Goal: Transaction & Acquisition: Book appointment/travel/reservation

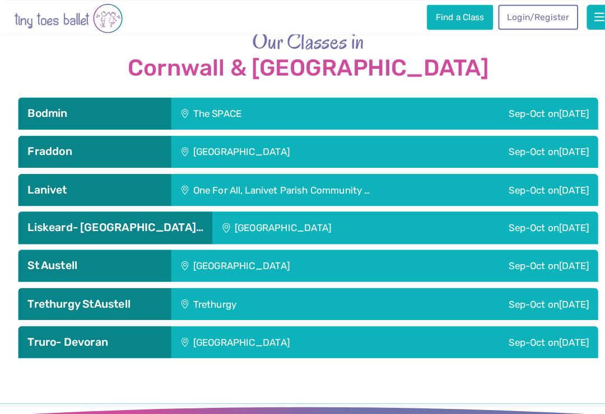
scroll to position [1582, 0]
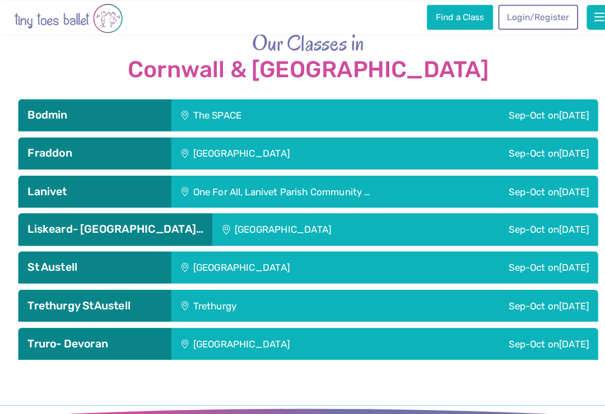
click at [554, 257] on span "[DATE]" at bounding box center [563, 262] width 29 height 11
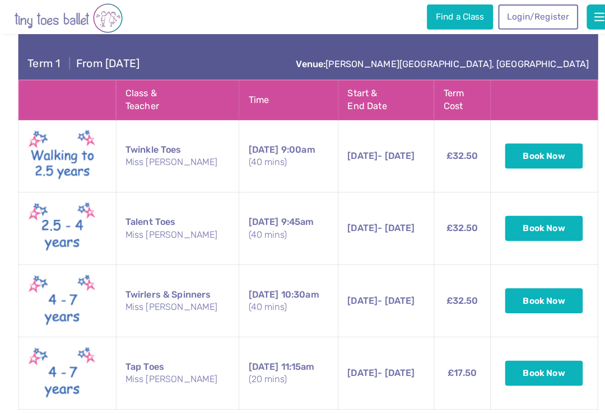
scroll to position [1828, 0]
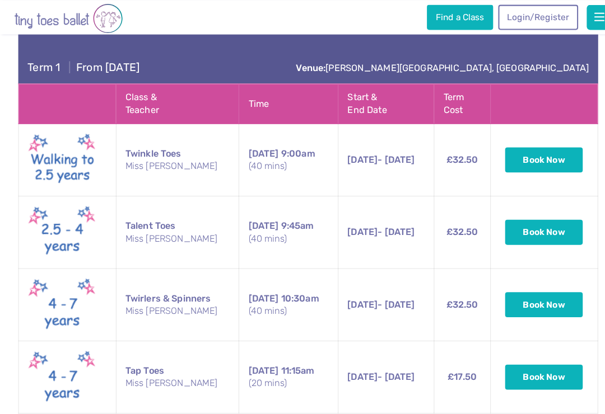
click at [540, 216] on button "Book Now" at bounding box center [534, 228] width 76 height 25
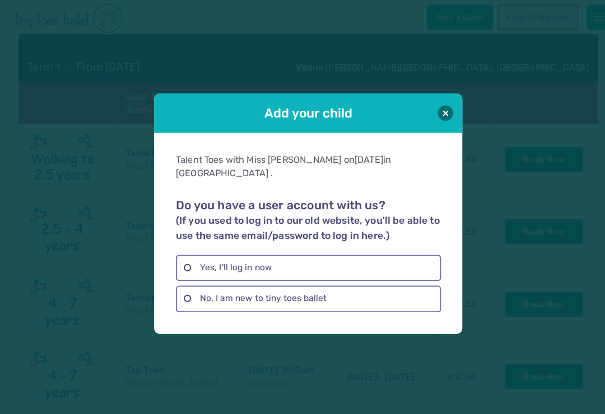
click at [185, 293] on label "No, I am new to tiny toes ballet" at bounding box center [303, 294] width 260 height 26
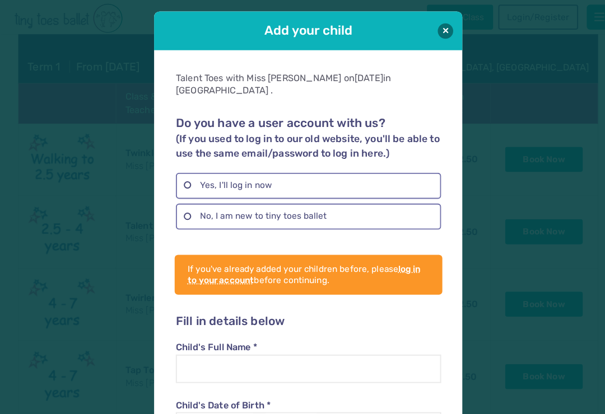
scroll to position [0, 0]
click at [435, 30] on button at bounding box center [437, 30] width 15 height 15
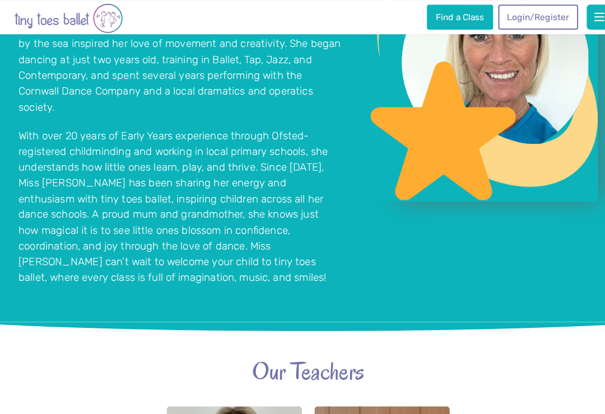
click at [586, 19] on span "button" at bounding box center [588, 16] width 10 height 11
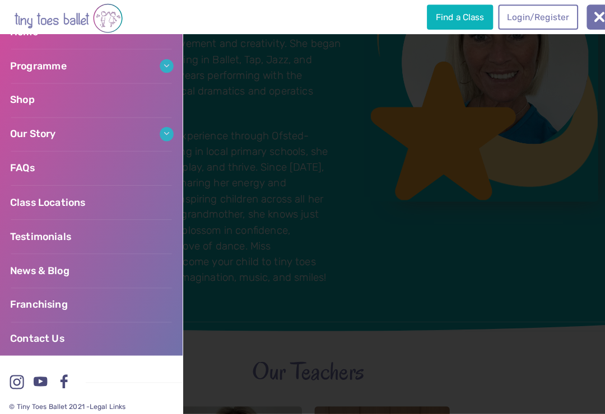
scroll to position [86, 0]
click at [43, 330] on span "Contact Us" at bounding box center [36, 333] width 53 height 11
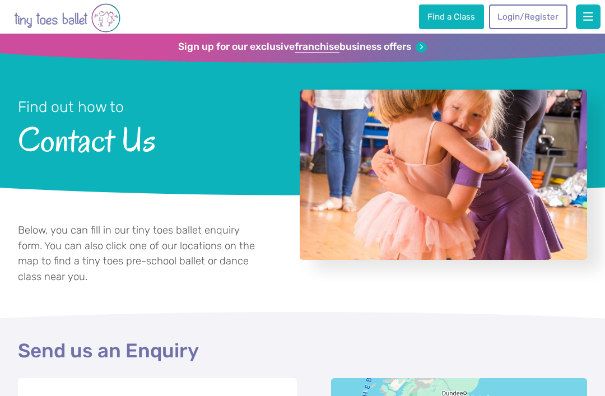
click at [472, 20] on link "Find a Class" at bounding box center [451, 16] width 65 height 25
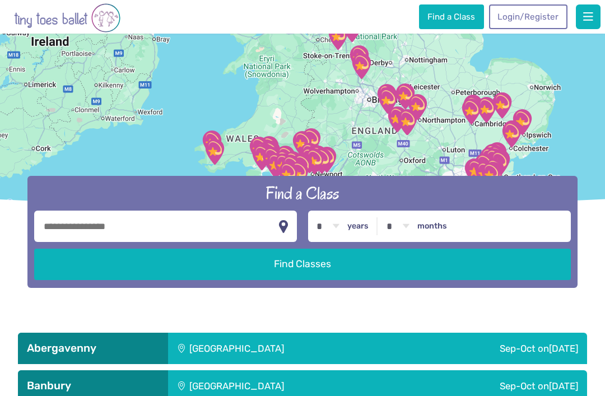
click at [220, 242] on input "text" at bounding box center [165, 226] width 263 height 31
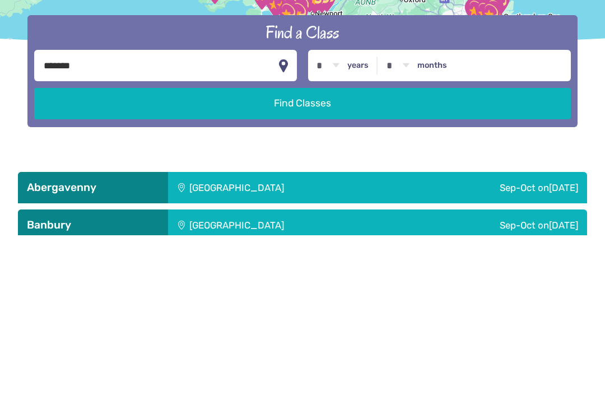
type input "*******"
click at [462, 249] on button "Find Classes" at bounding box center [302, 264] width 536 height 31
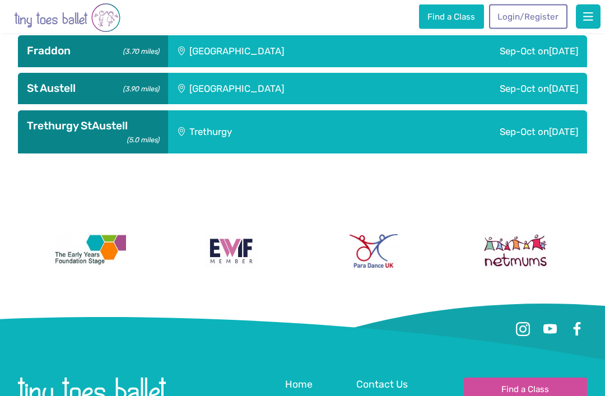
click at [549, 95] on span "[DATE]" at bounding box center [563, 88] width 29 height 11
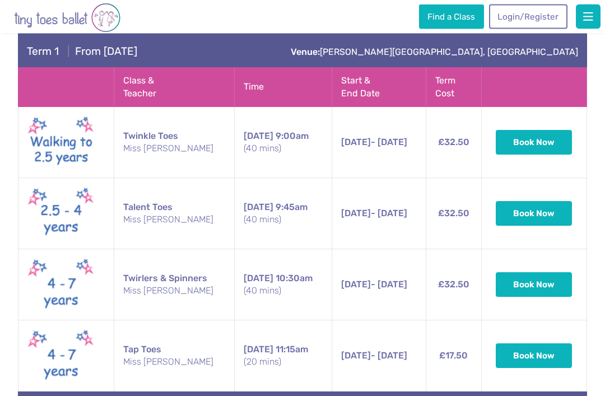
scroll to position [570, 0]
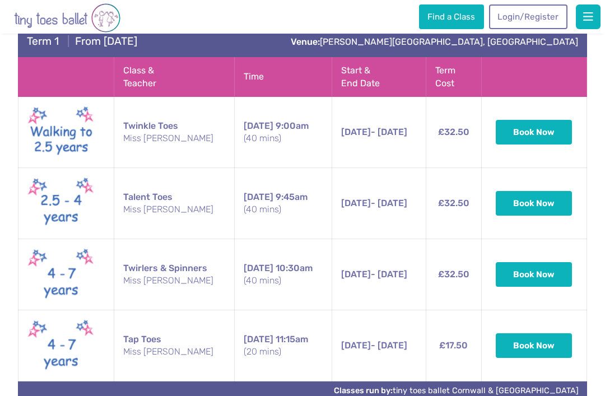
click at [542, 216] on button "Book Now" at bounding box center [534, 203] width 76 height 25
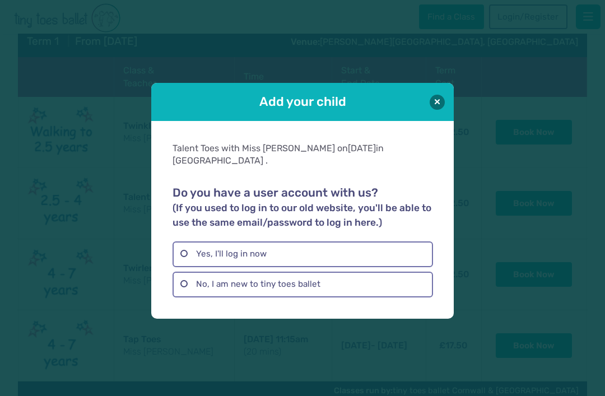
click at [353, 291] on label "No, I am new to tiny toes ballet" at bounding box center [303, 285] width 260 height 26
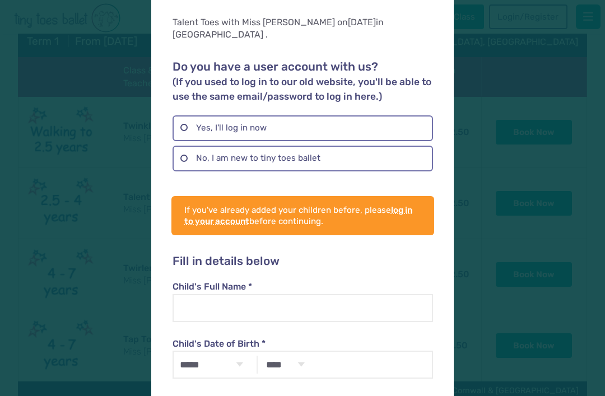
scroll to position [86, 0]
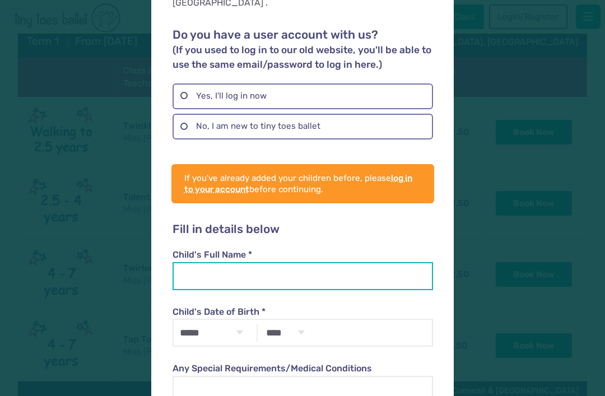
click at [359, 262] on input "Child's Full Name *" at bounding box center [303, 276] width 260 height 28
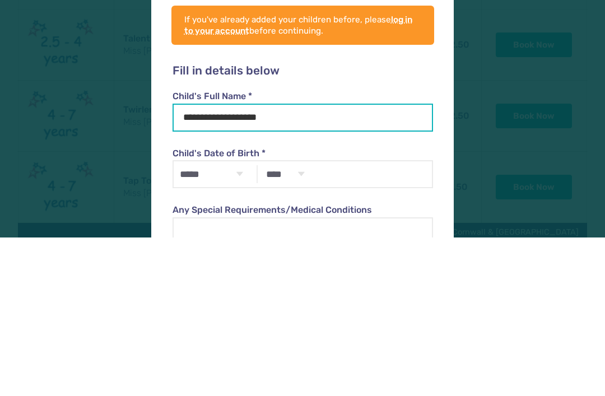
type input "**********"
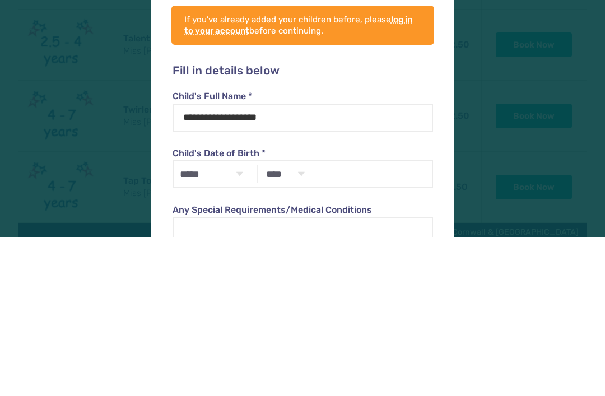
click at [226, 320] on select "***** ******* ******** ***** ***** *** **** **** ****** ********* ******* *****…" at bounding box center [211, 333] width 75 height 26
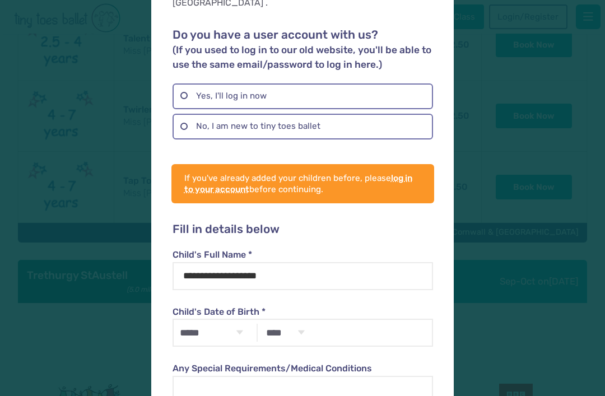
select select "**"
click at [288, 320] on select "**** **** **** **** **** **** **** **** **** **** **** **** **** **** **** ****…" at bounding box center [285, 333] width 50 height 26
select select "****"
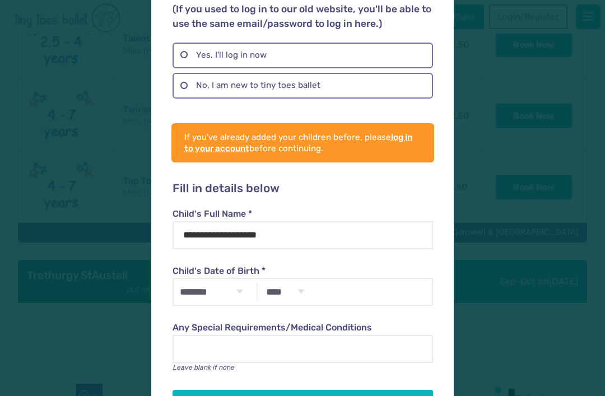
scroll to position [127, 0]
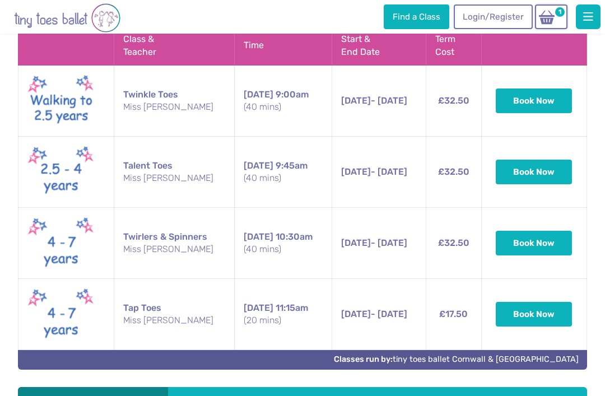
scroll to position [601, 0]
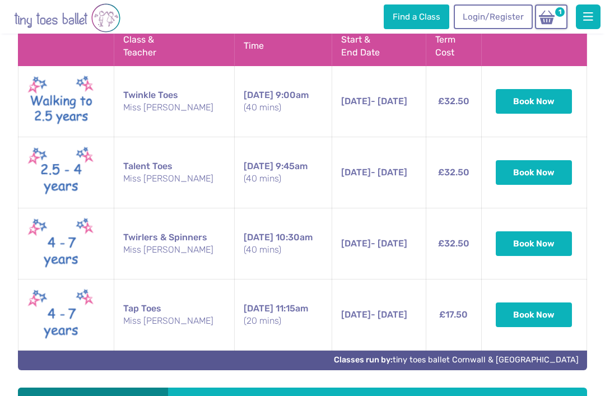
click at [551, 14] on img at bounding box center [546, 18] width 21 height 16
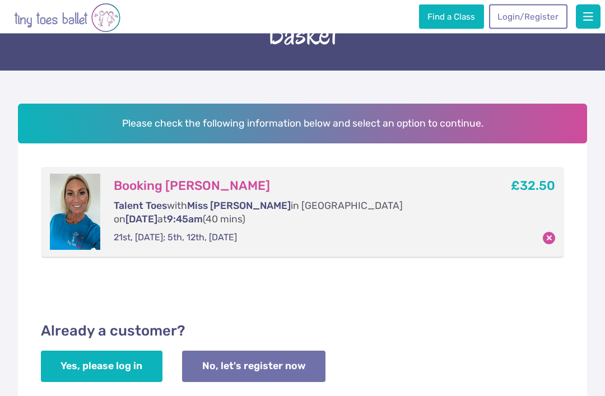
scroll to position [65, 0]
click at [277, 357] on link "No, let's register now" at bounding box center [253, 366] width 143 height 31
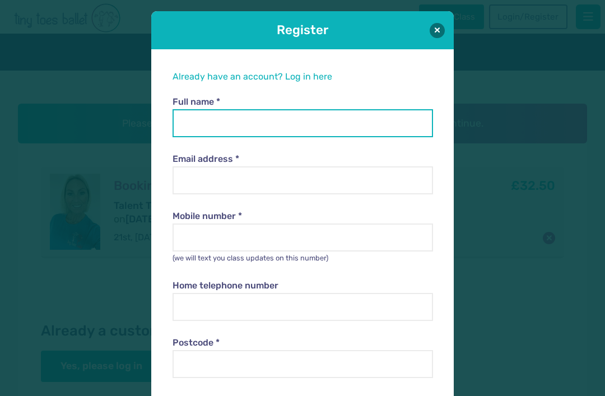
click at [323, 122] on input "Full name *" at bounding box center [303, 123] width 260 height 28
type input "**********"
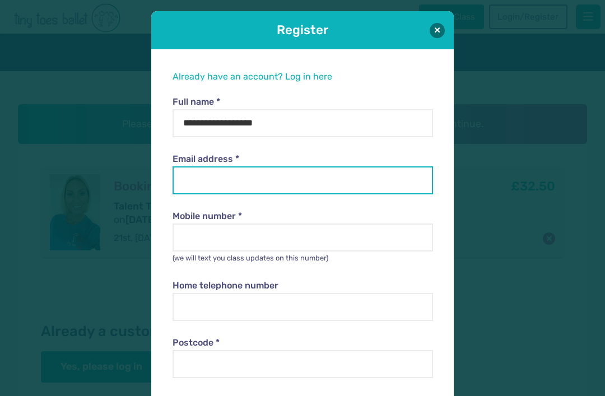
click at [342, 180] on input "Email address *" at bounding box center [303, 180] width 260 height 28
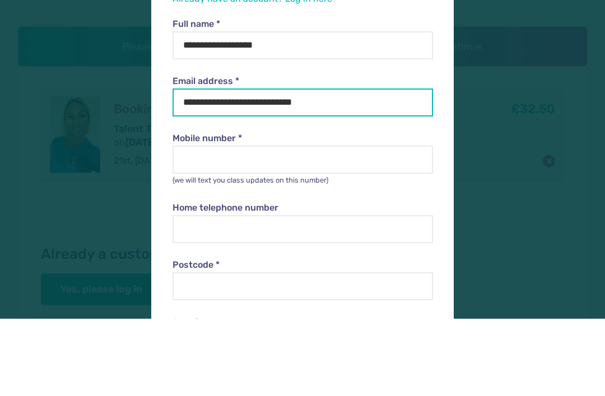
type input "**********"
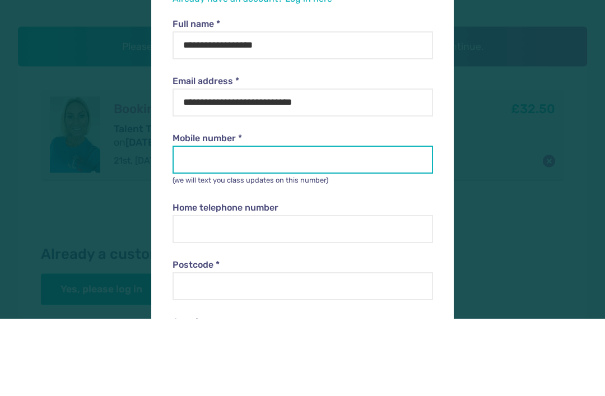
click at [360, 223] on input "Mobile number *" at bounding box center [303, 237] width 260 height 28
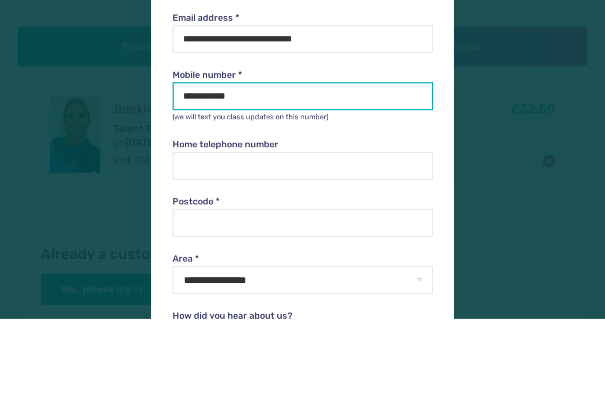
scroll to position [66, 0]
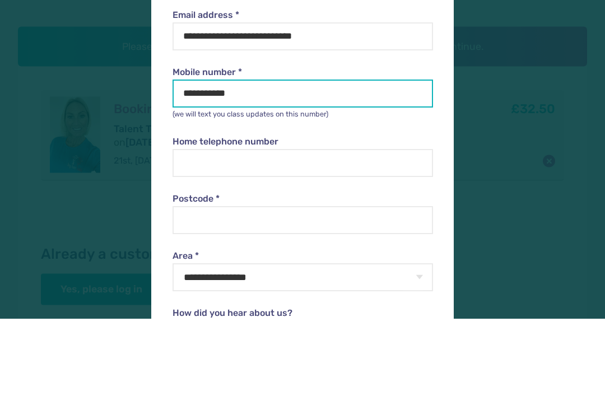
type input "**********"
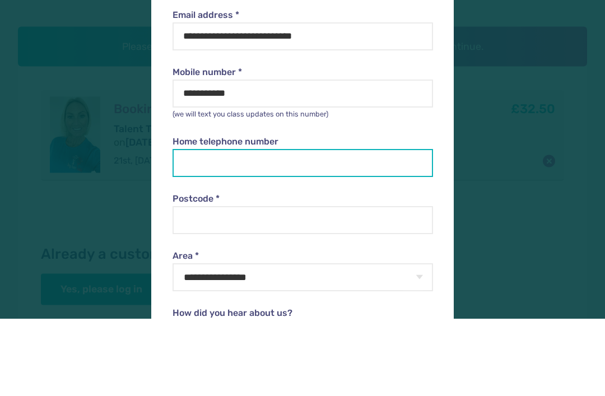
click at [379, 227] on input "Home telephone number" at bounding box center [303, 241] width 260 height 28
type input "*"
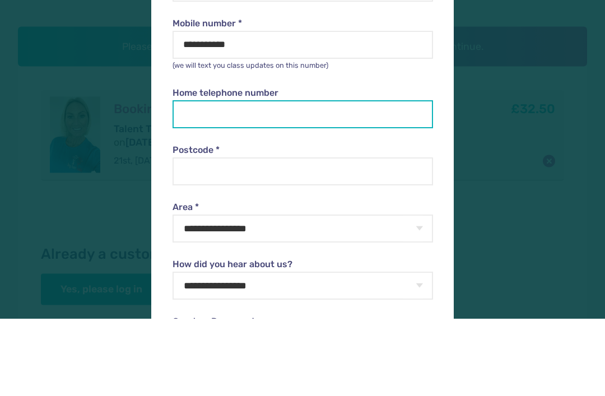
scroll to position [127, 0]
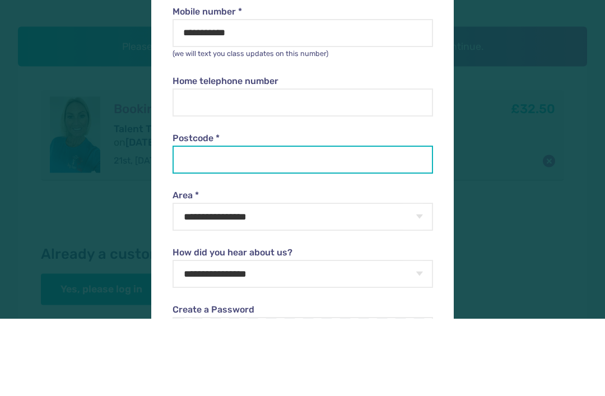
click at [351, 223] on input "Postcode *" at bounding box center [303, 237] width 260 height 28
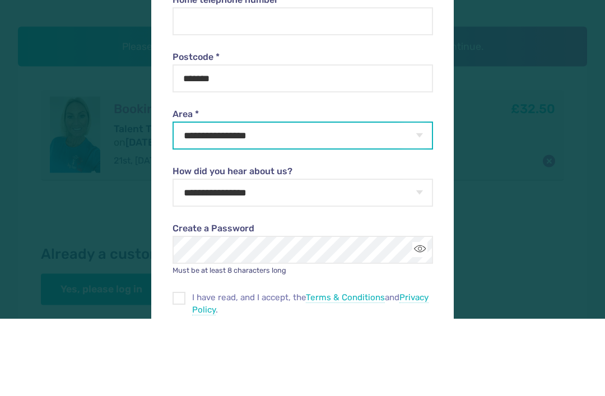
click at [411, 199] on select "**********" at bounding box center [303, 213] width 260 height 28
type input "********"
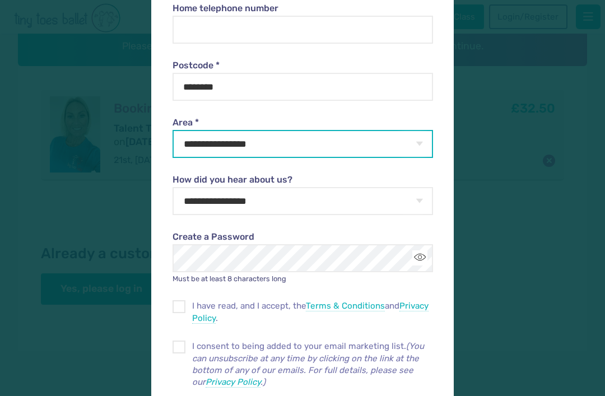
scroll to position [283, 0]
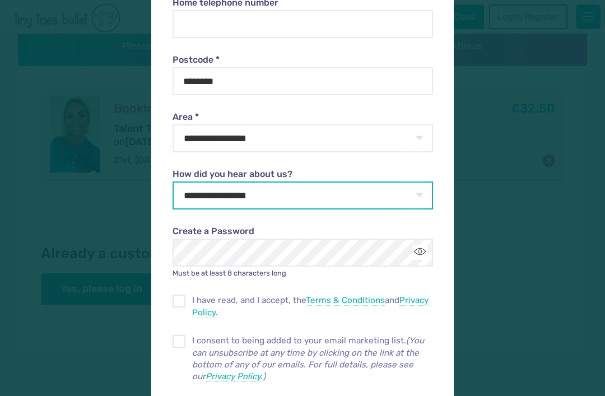
click at [401, 196] on select "**********" at bounding box center [303, 195] width 260 height 28
select select "**********"
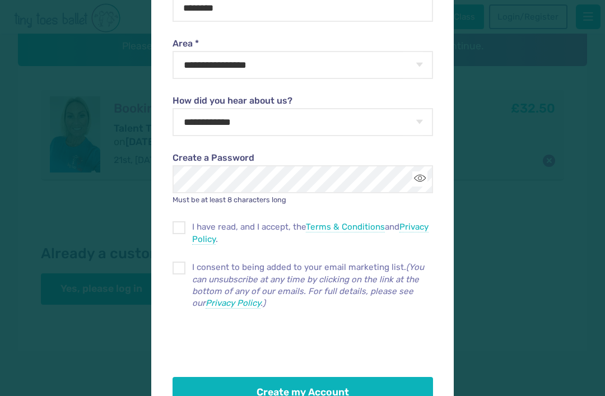
scroll to position [356, 0]
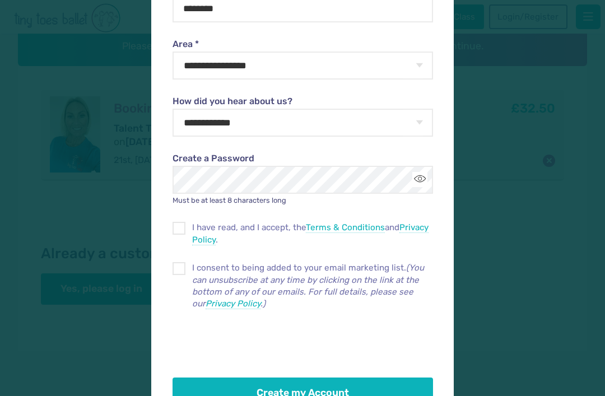
click at [357, 229] on link "Terms & Conditions" at bounding box center [345, 227] width 79 height 11
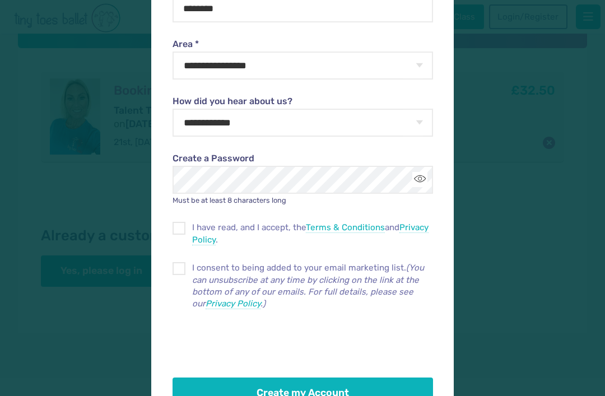
click at [175, 270] on span at bounding box center [180, 271] width 12 height 10
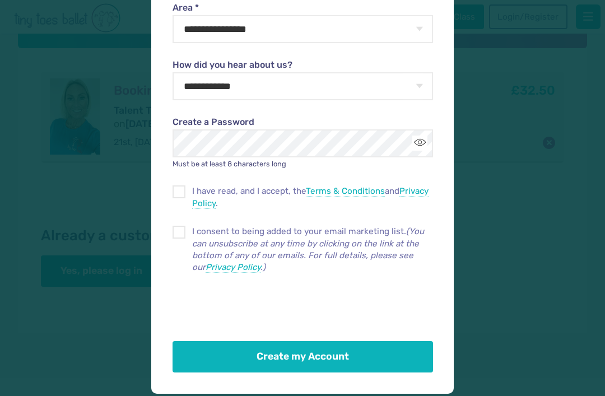
scroll to position [392, 0]
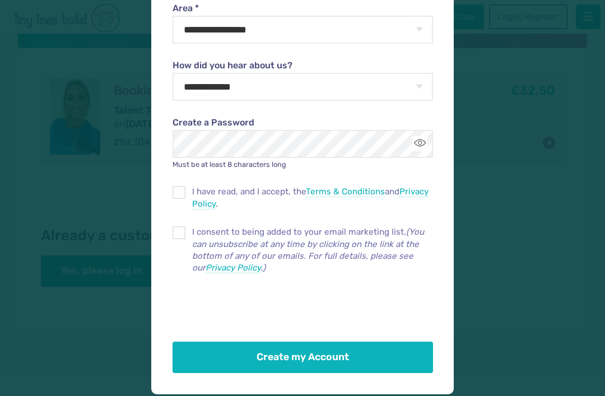
click at [352, 353] on button "Create my Account" at bounding box center [303, 357] width 260 height 31
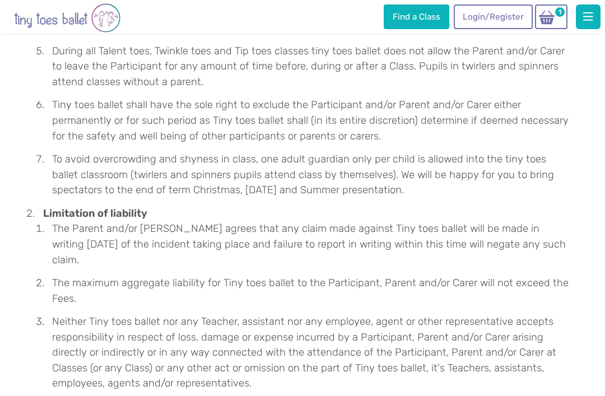
scroll to position [1814, 0]
click at [497, 314] on li "Neither Tiny toes ballet nor any Teacher, assistant nor any employee, agent or …" at bounding box center [309, 352] width 524 height 77
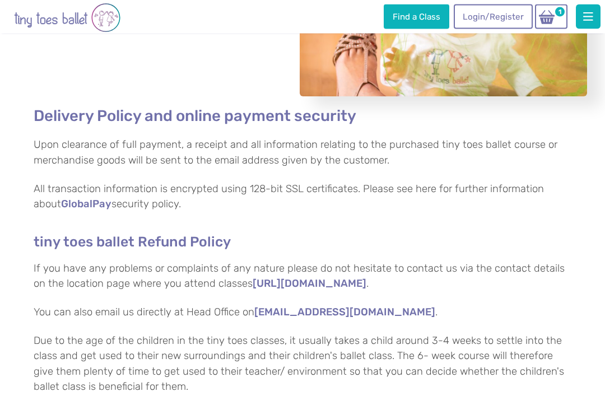
scroll to position [0, 0]
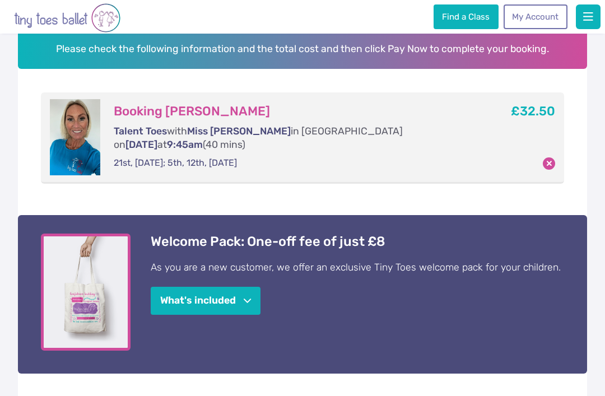
scroll to position [145, 0]
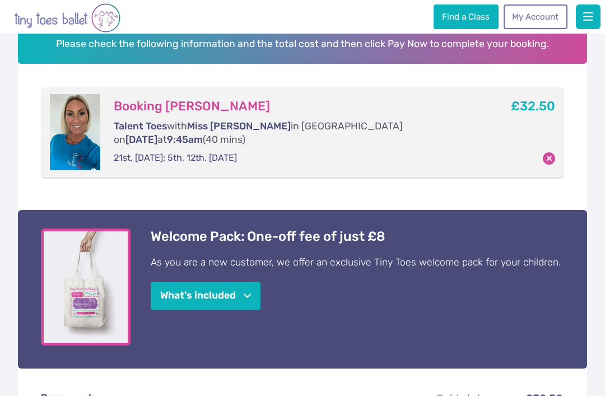
click at [248, 292] on span "button" at bounding box center [247, 296] width 7 height 8
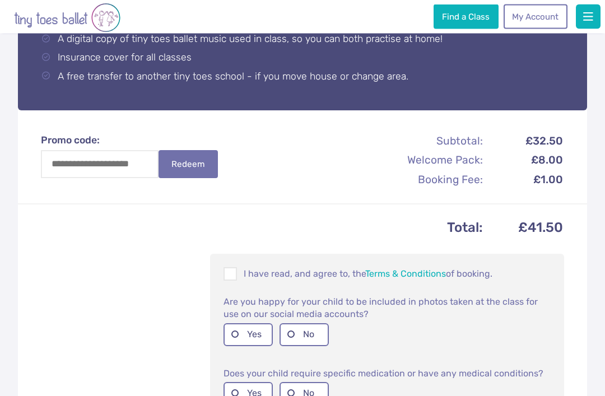
scroll to position [586, 0]
click at [232, 271] on span at bounding box center [231, 276] width 12 height 11
click at [237, 323] on label "Yes" at bounding box center [247, 334] width 49 height 23
click at [247, 323] on label "Yes" at bounding box center [247, 334] width 49 height 23
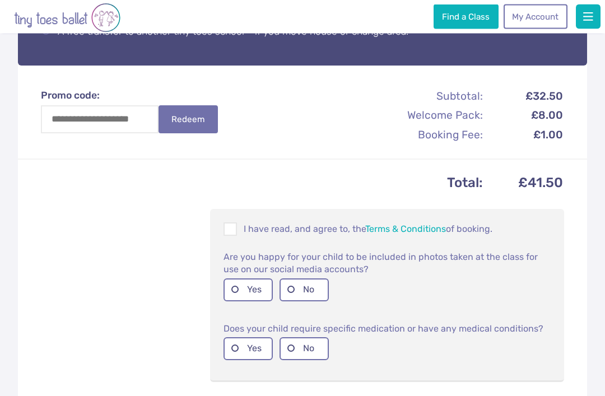
scroll to position [638, 0]
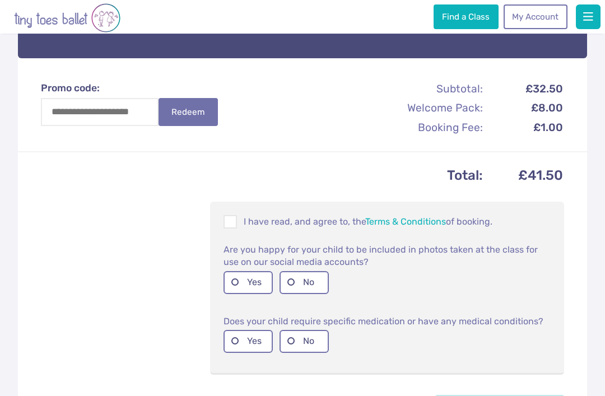
click at [309, 330] on label "No" at bounding box center [304, 341] width 49 height 23
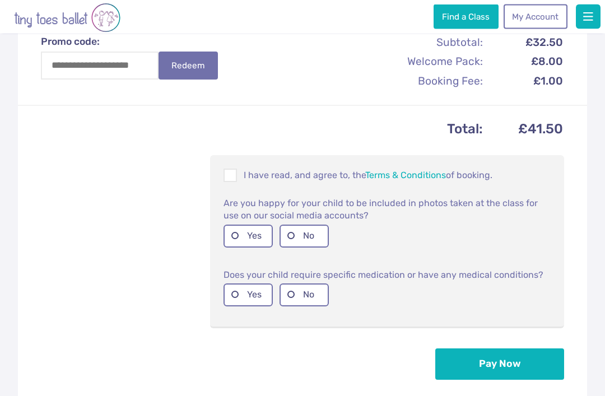
scroll to position [684, 0]
click at [504, 348] on button "Pay Now" at bounding box center [499, 363] width 129 height 31
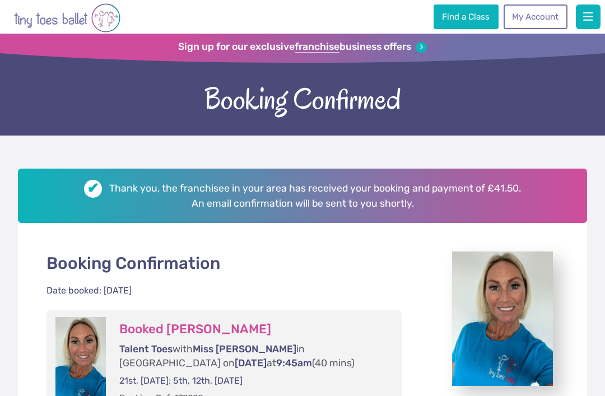
click at [586, 22] on span "button" at bounding box center [588, 16] width 10 height 11
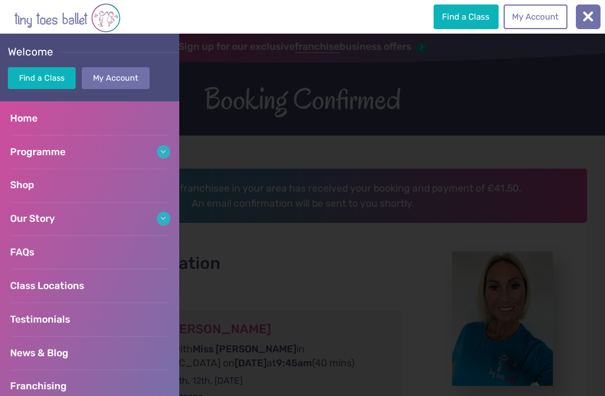
click at [550, 21] on link "My Account" at bounding box center [536, 16] width 64 height 25
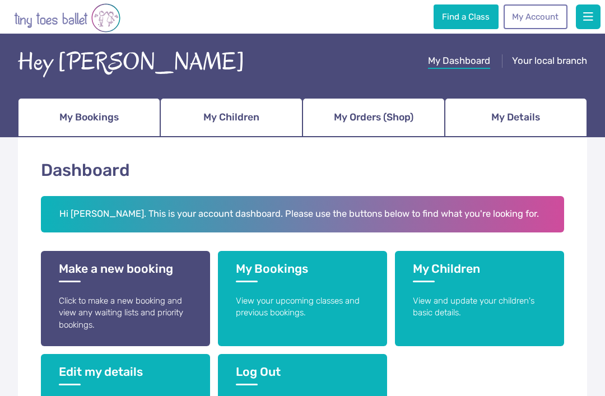
scroll to position [37, 0]
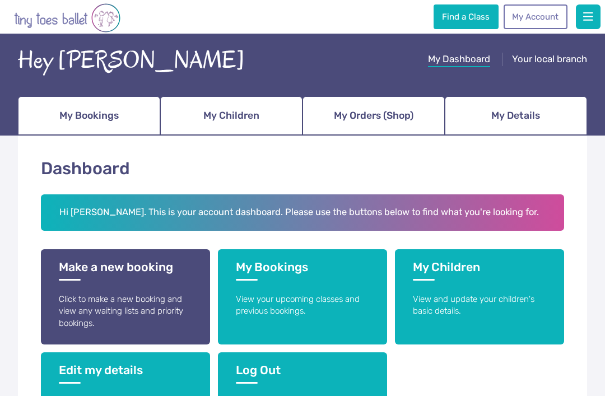
click at [256, 123] on span "My Children" at bounding box center [231, 116] width 56 height 20
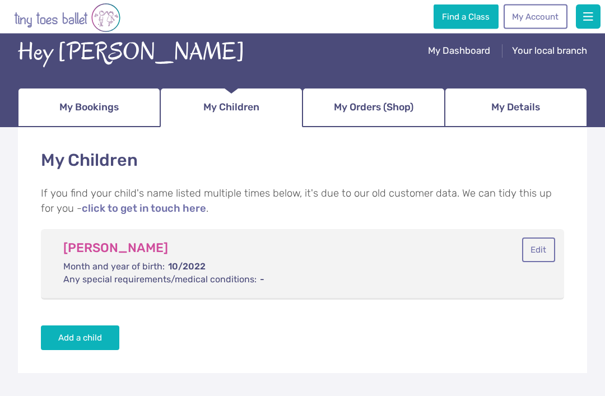
scroll to position [45, 0]
click at [520, 113] on span "My Details" at bounding box center [515, 107] width 49 height 20
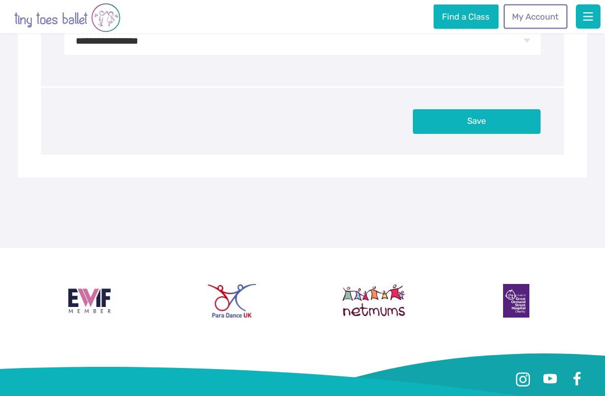
click at [492, 124] on button "Save" at bounding box center [477, 122] width 128 height 25
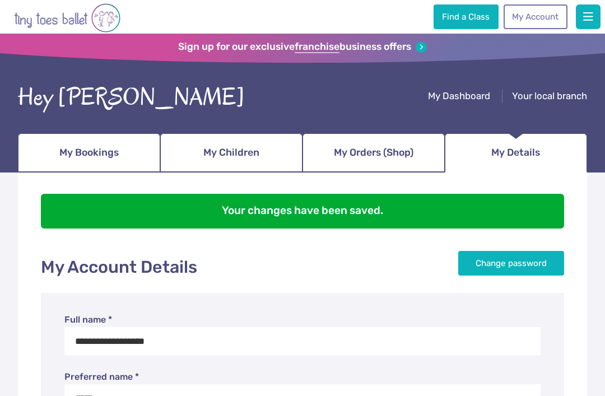
click at [420, 151] on link "My Orders (Shop)" at bounding box center [373, 152] width 142 height 39
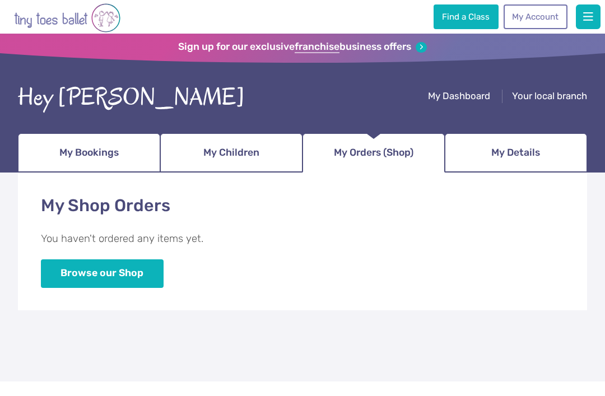
click at [121, 159] on link "My Bookings" at bounding box center [89, 152] width 142 height 39
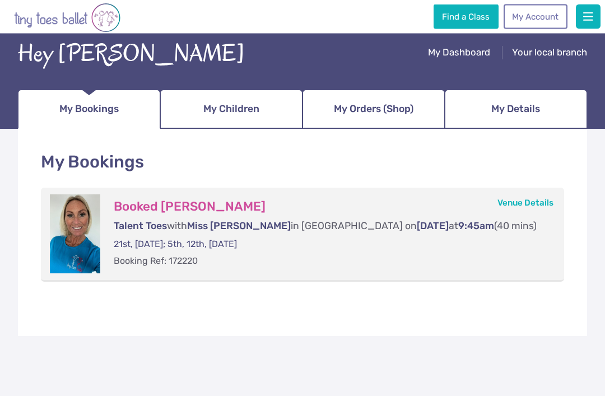
scroll to position [44, 0]
click at [540, 206] on link "Venue Details" at bounding box center [525, 203] width 56 height 10
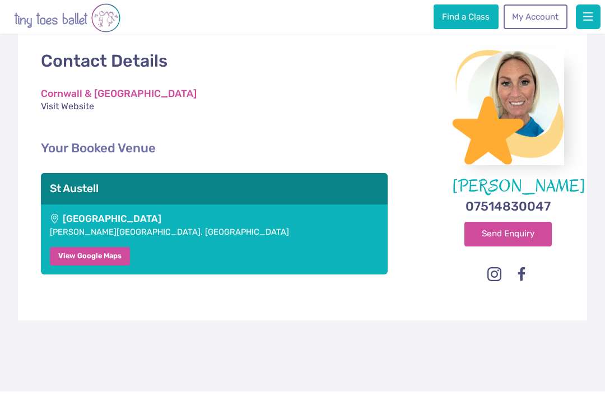
scroll to position [143, 0]
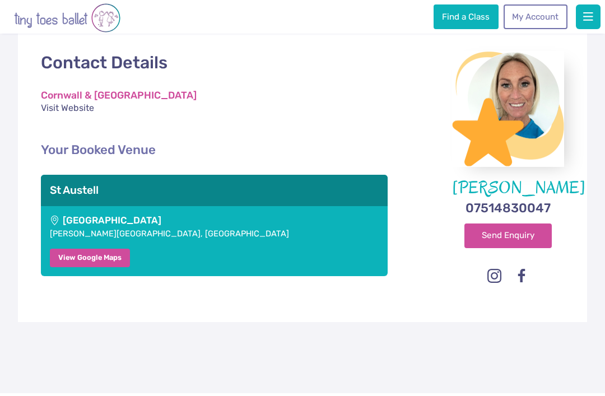
click at [189, 295] on div "Contact Details Cornwall & Devon Visit Website [PERSON_NAME] 07514830047 Send E…" at bounding box center [302, 175] width 523 height 249
click at [106, 255] on link "View Google Maps" at bounding box center [90, 258] width 80 height 18
click at [595, 21] on button "button" at bounding box center [588, 16] width 25 height 25
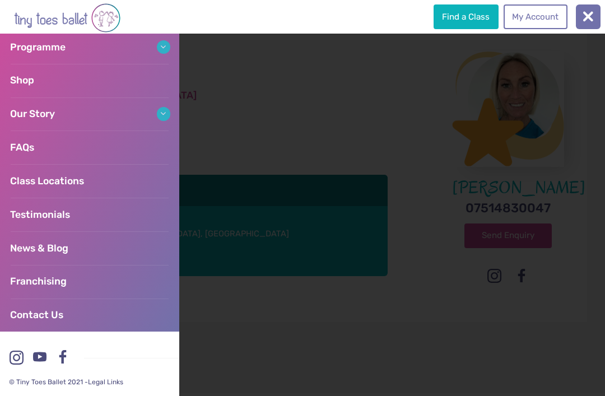
scroll to position [105, 0]
click at [548, 17] on link "My Account" at bounding box center [536, 16] width 64 height 25
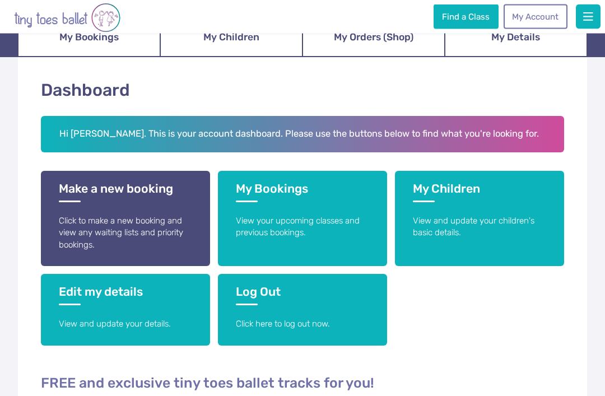
scroll to position [115, 0]
click at [272, 289] on h3 "Log Out" at bounding box center [302, 295] width 133 height 21
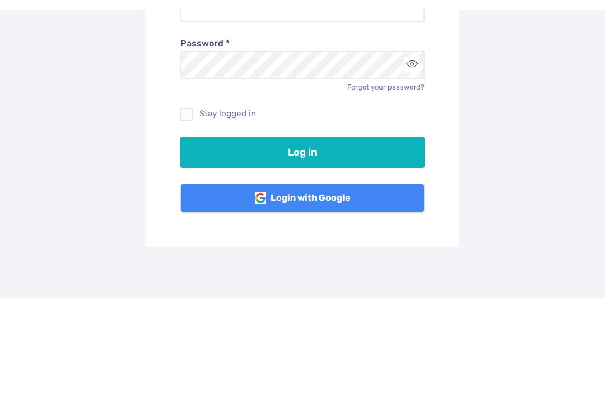
scroll to position [107, 0]
